Goal: Check status: Check status

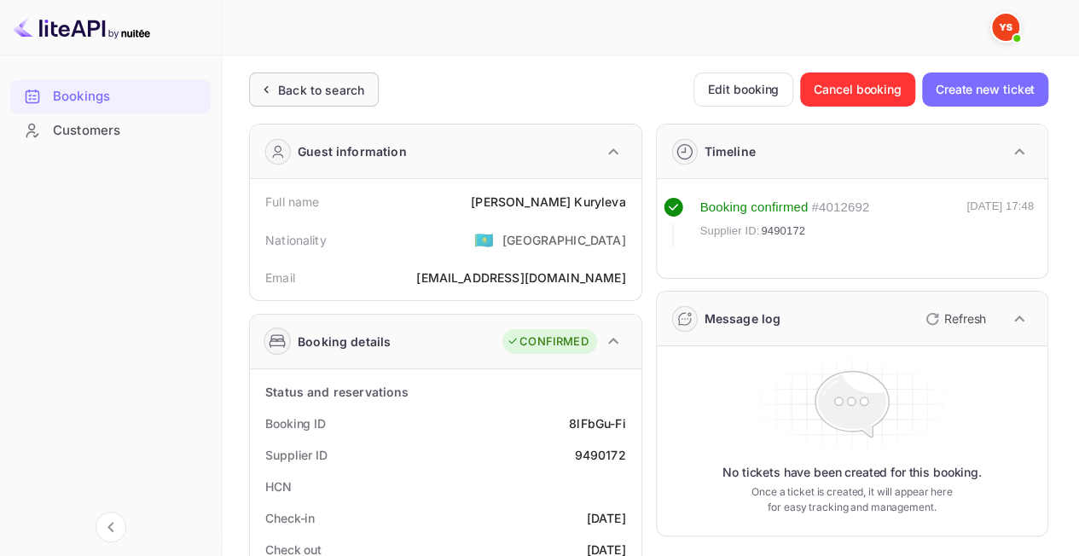
click at [334, 87] on div "Back to search" at bounding box center [321, 90] width 86 height 18
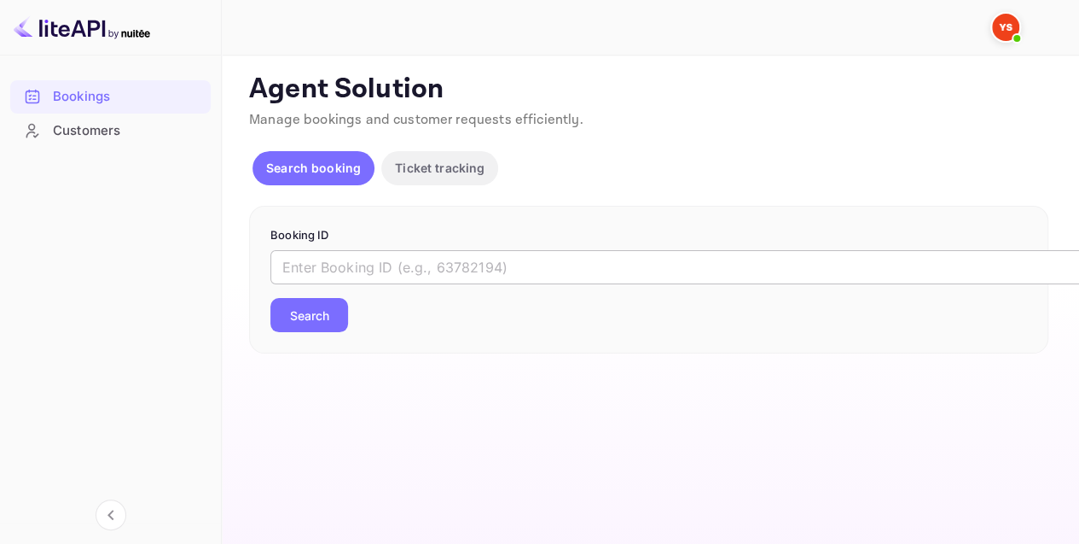
click at [439, 265] on input "text" at bounding box center [696, 267] width 853 height 34
paste input "9464138"
type input "9464138"
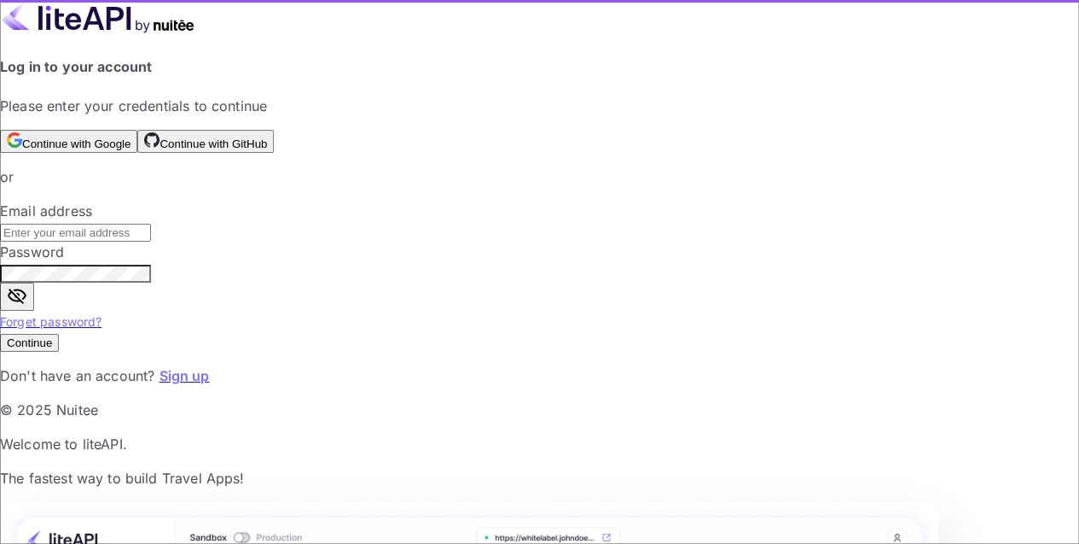
type input "[EMAIL_ADDRESS][DOMAIN_NAME]"
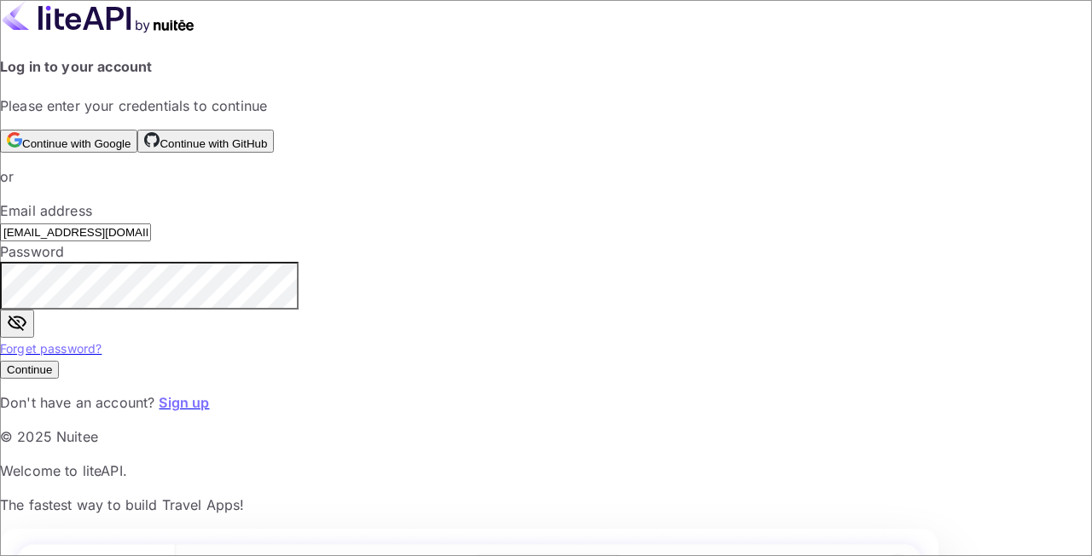
click at [59, 379] on button "Continue" at bounding box center [29, 370] width 59 height 18
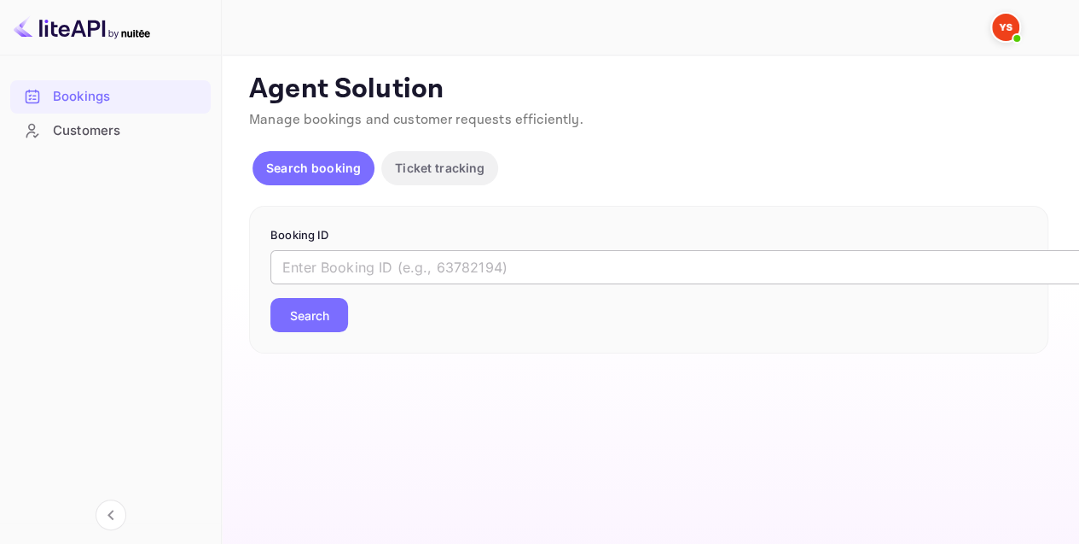
click at [384, 261] on input "text" at bounding box center [696, 267] width 853 height 34
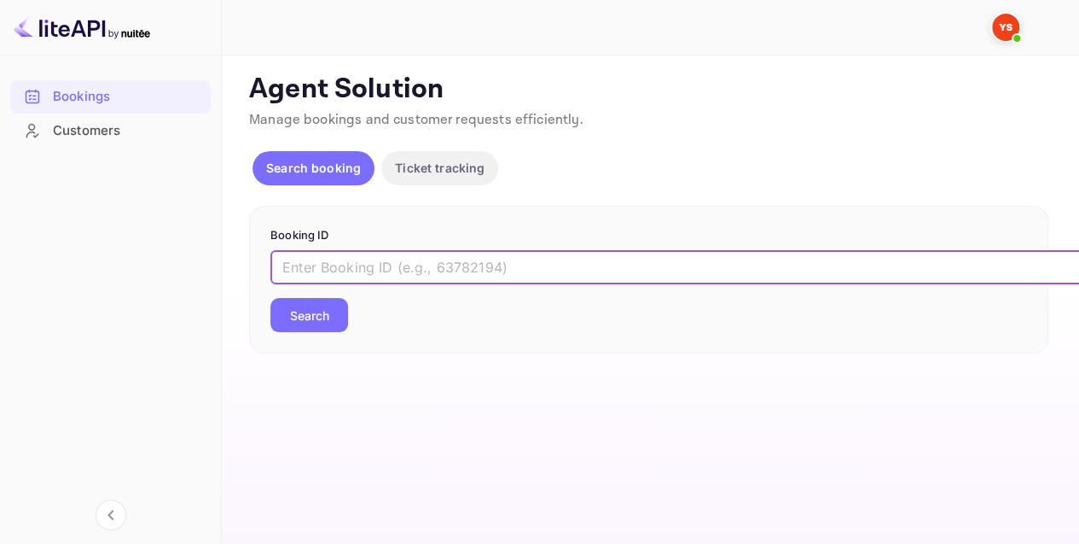
click at [384, 261] on input "text" at bounding box center [696, 267] width 853 height 34
paste input "9464138"
type input "9464138"
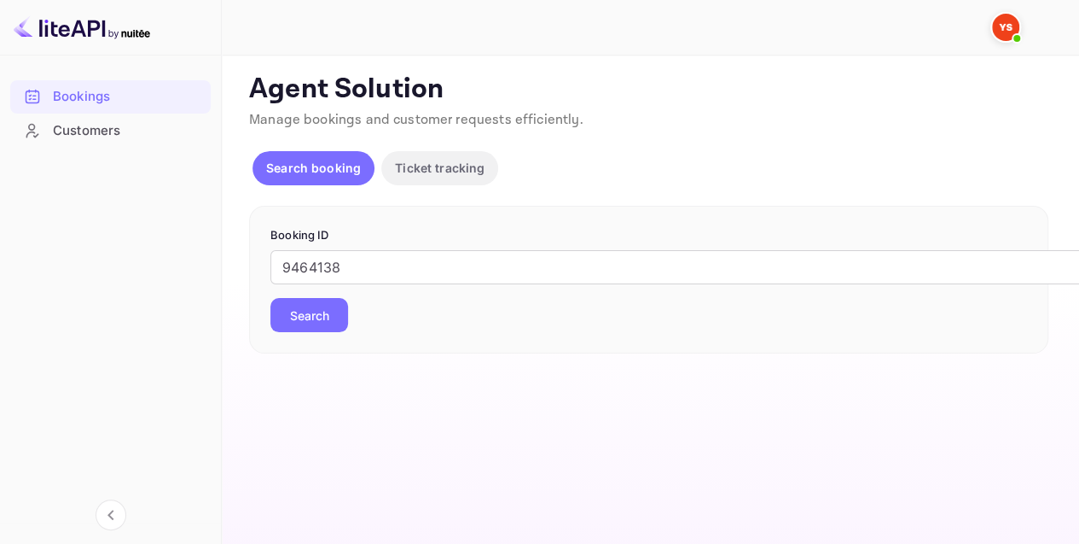
click at [342, 317] on button "Search" at bounding box center [309, 315] width 78 height 34
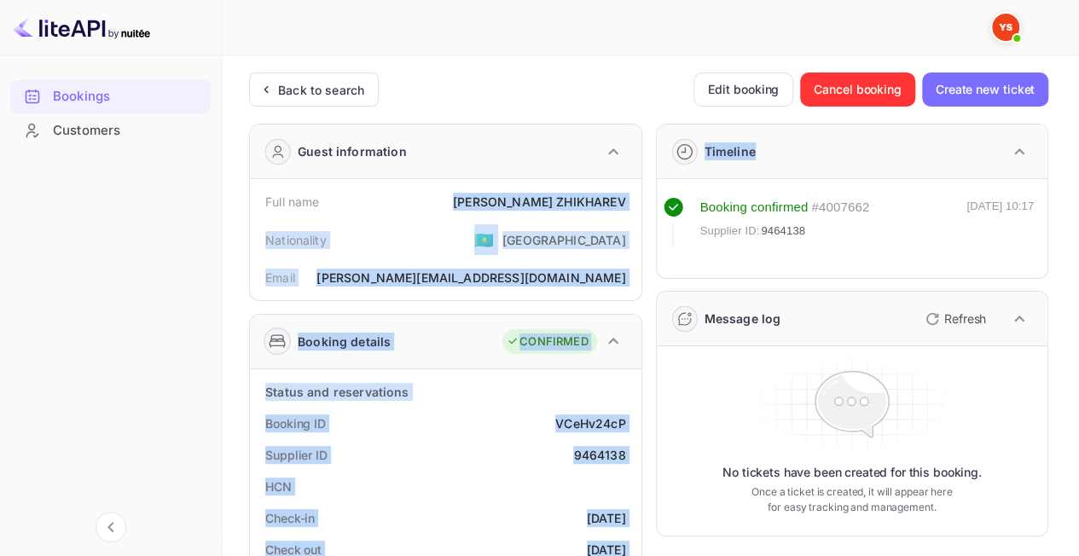
click at [614, 200] on div "[PERSON_NAME]" at bounding box center [539, 202] width 172 height 18
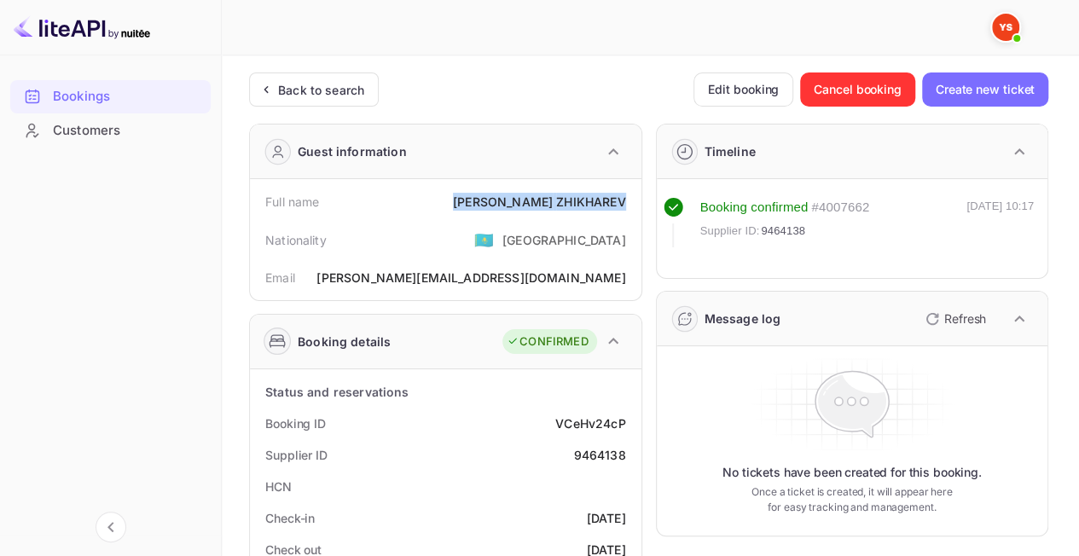
drag, startPoint x: 624, startPoint y: 198, endPoint x: 515, endPoint y: 197, distance: 109.2
click at [515, 197] on div "[PERSON_NAME]" at bounding box center [539, 202] width 172 height 18
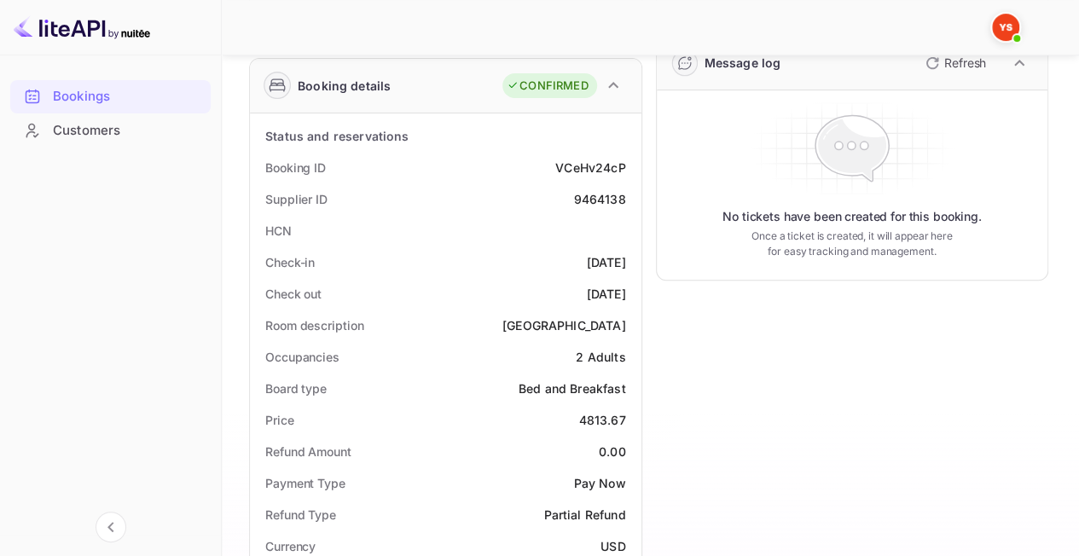
scroll to position [341, 0]
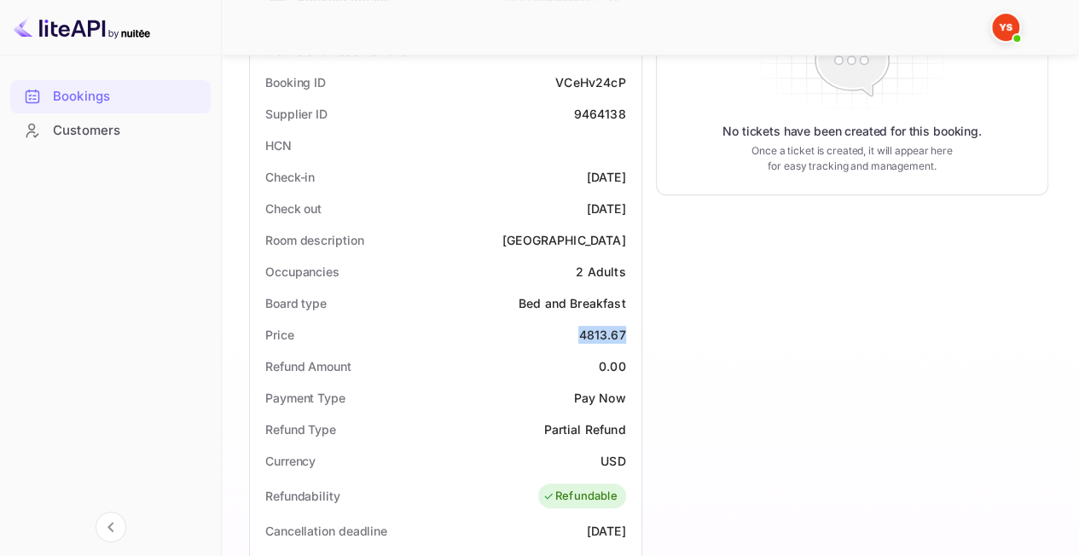
drag, startPoint x: 582, startPoint y: 331, endPoint x: 625, endPoint y: 331, distance: 42.7
click at [625, 331] on div "4813.67" at bounding box center [602, 335] width 47 height 18
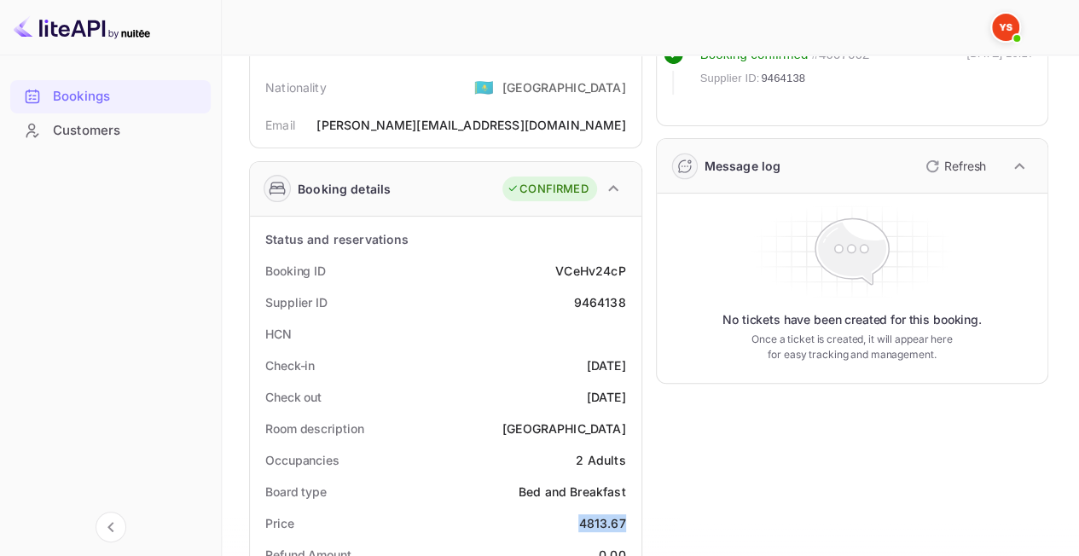
scroll to position [0, 0]
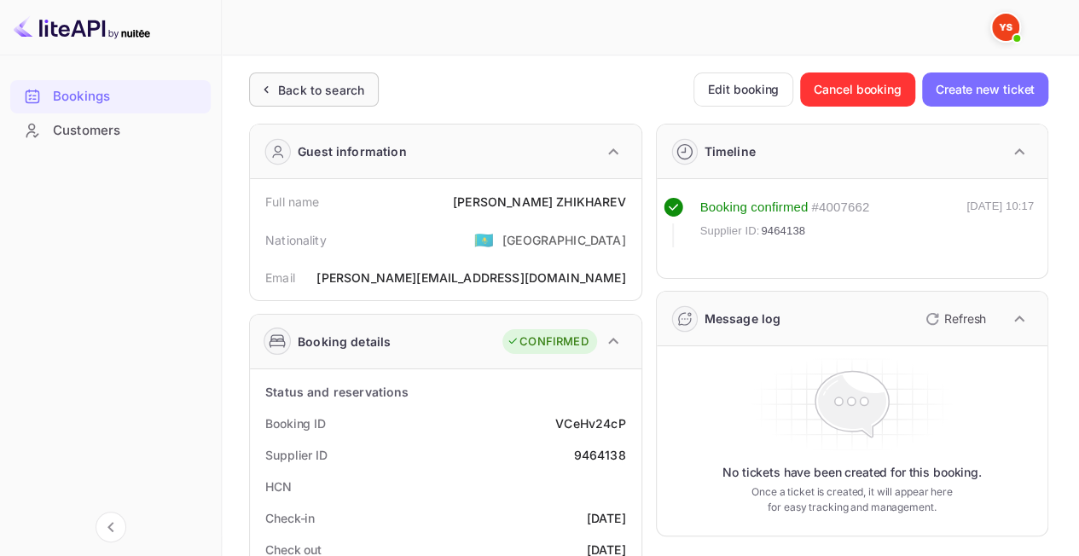
click at [313, 99] on div "Back to search" at bounding box center [314, 90] width 130 height 34
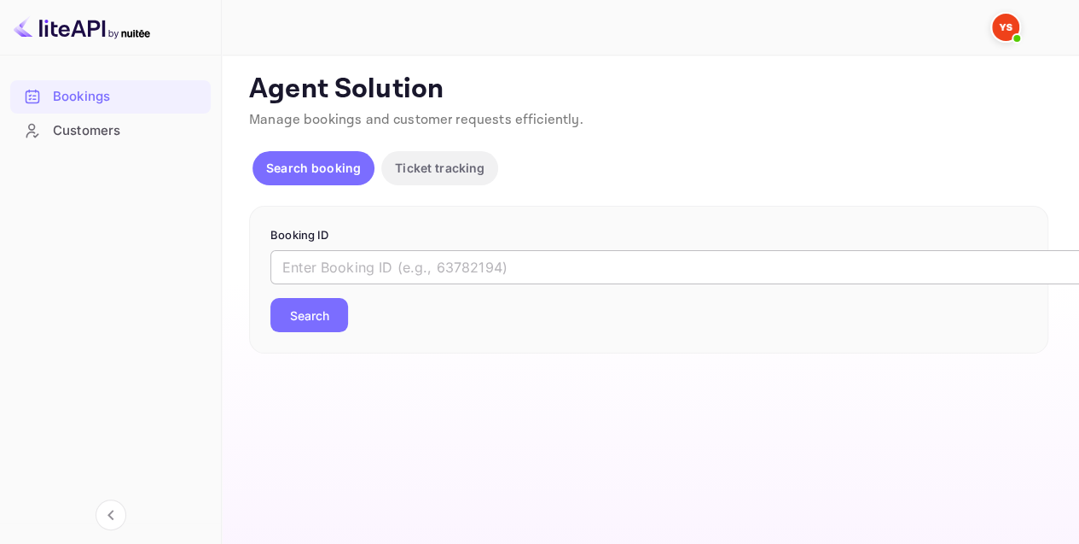
click at [410, 257] on input "text" at bounding box center [696, 267] width 853 height 34
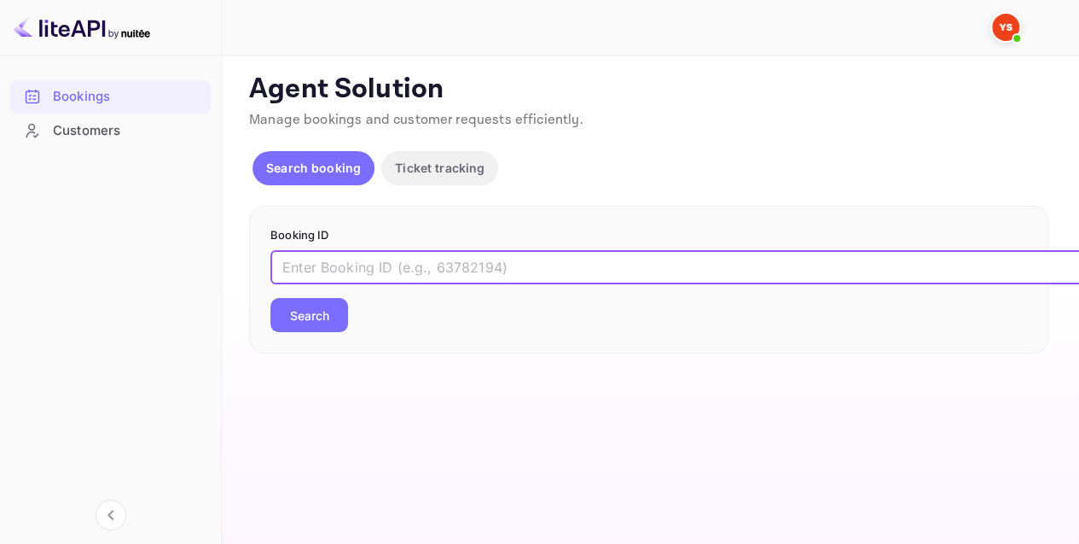
paste input "8723635"
type input "8723635"
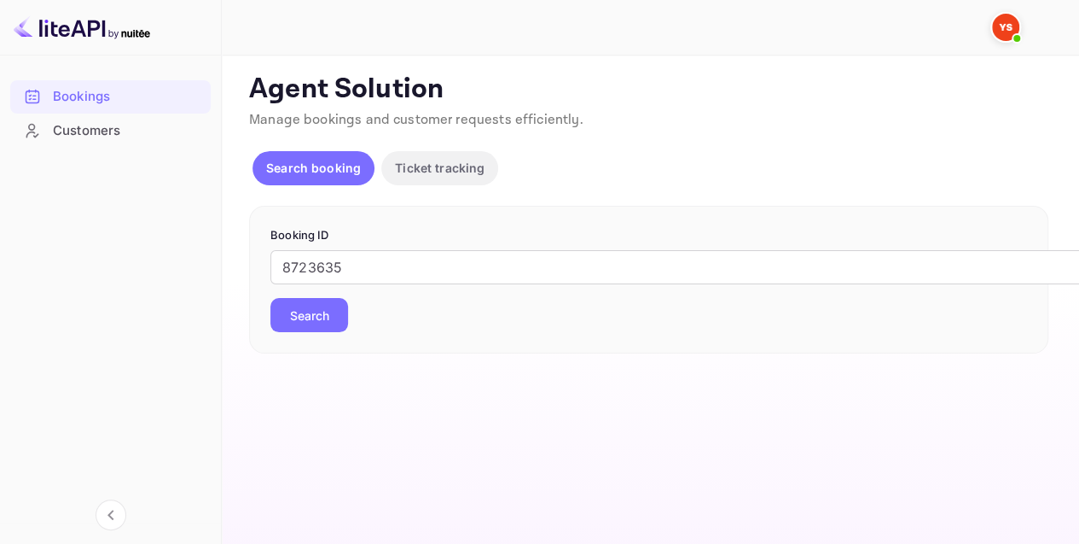
click at [291, 319] on button "Search" at bounding box center [309, 315] width 78 height 34
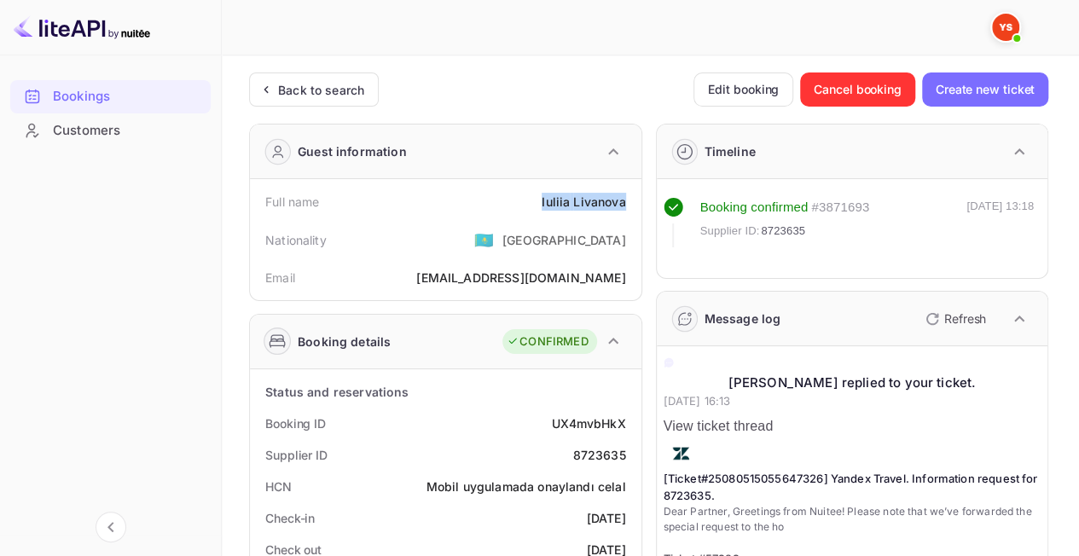
drag, startPoint x: 538, startPoint y: 201, endPoint x: 633, endPoint y: 204, distance: 94.8
click at [633, 204] on div "Full name [PERSON_NAME]" at bounding box center [446, 202] width 378 height 32
copy div "[PERSON_NAME]"
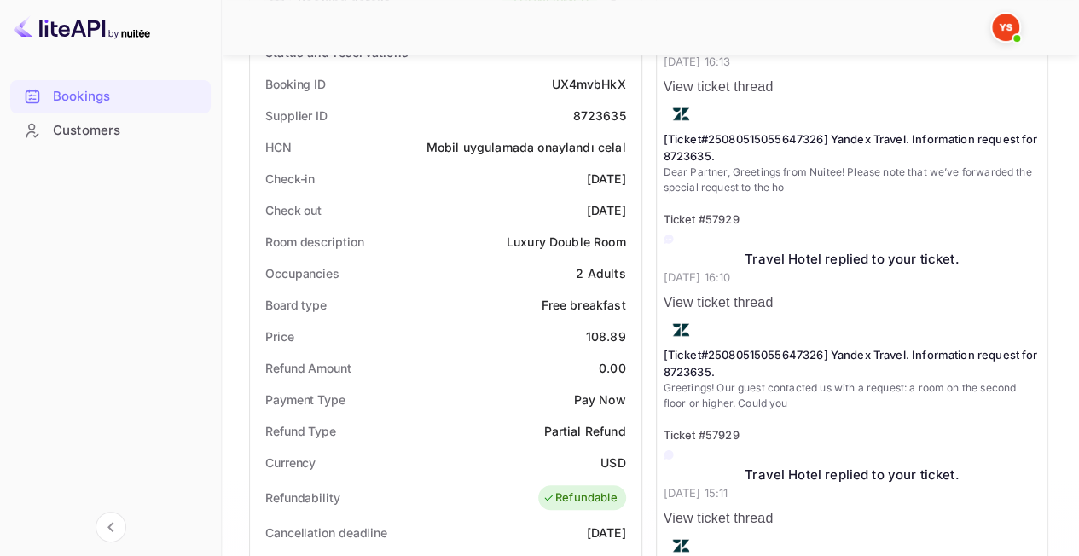
scroll to position [341, 0]
drag, startPoint x: 579, startPoint y: 325, endPoint x: 638, endPoint y: 341, distance: 61.9
click at [638, 341] on div "Status and reservations Booking ID UX4mvbHkX Supplier ID [PHONE_NUMBER] HCN Mob…" at bounding box center [446, 535] width 392 height 1015
copy div "108.89"
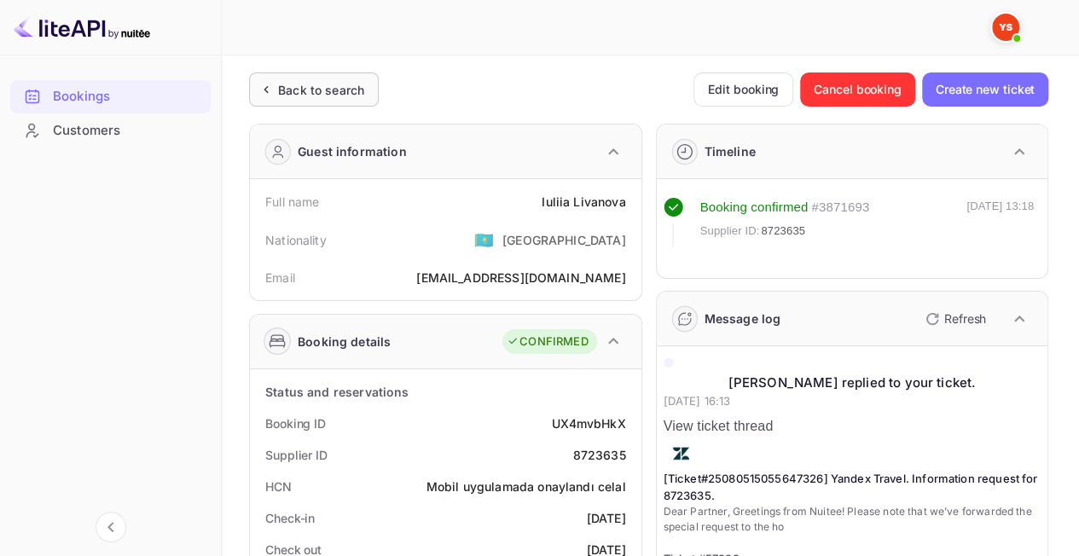
click at [364, 90] on div "Back to search" at bounding box center [321, 90] width 86 height 18
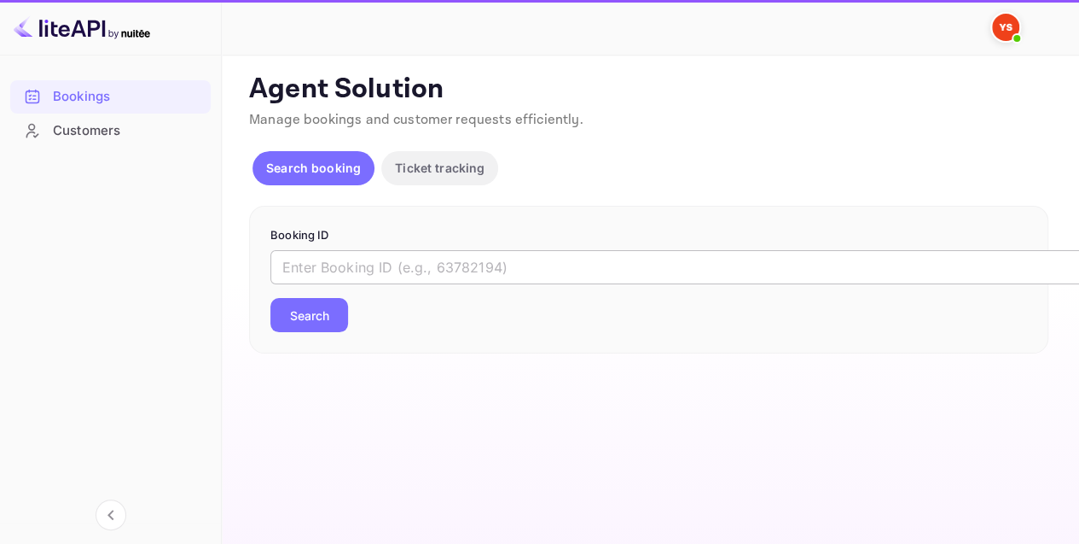
click at [413, 253] on input "text" at bounding box center [696, 267] width 853 height 34
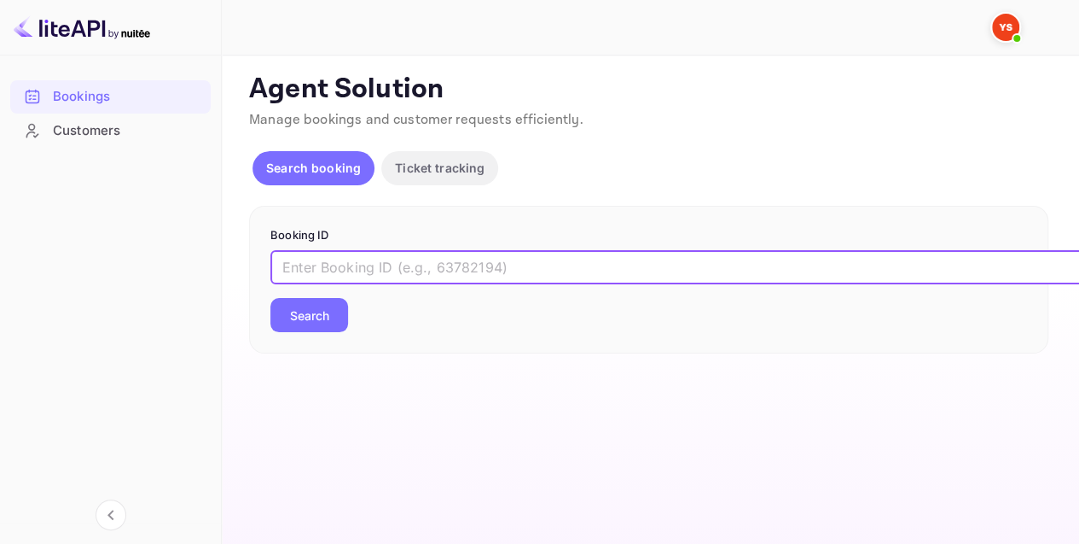
paste input "9420847"
type input "9420847"
click at [335, 311] on button "Search" at bounding box center [309, 315] width 78 height 34
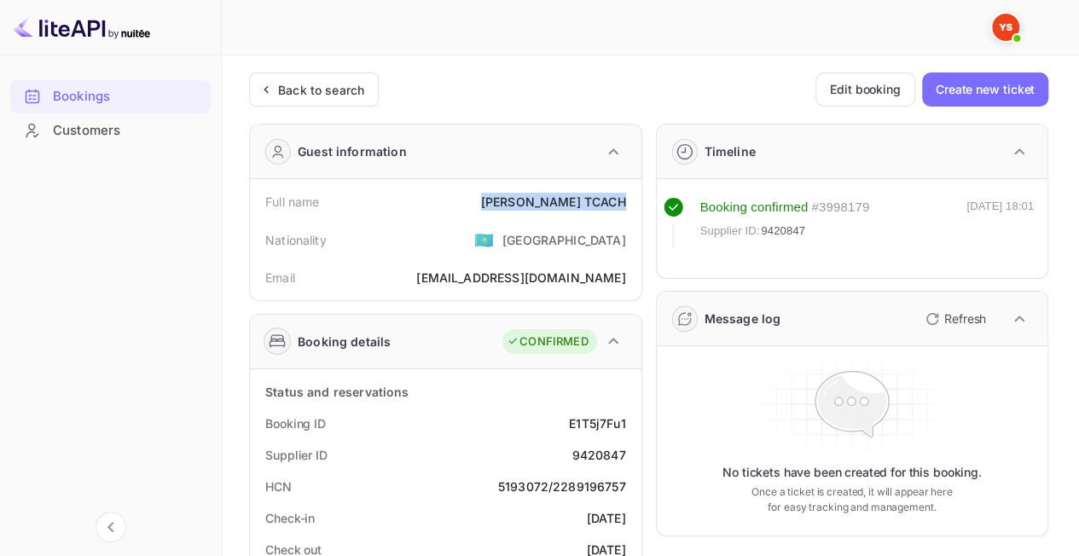
drag, startPoint x: 541, startPoint y: 207, endPoint x: 631, endPoint y: 200, distance: 90.8
click at [631, 200] on div "Full name [PERSON_NAME]" at bounding box center [446, 202] width 378 height 32
copy div "[PERSON_NAME]"
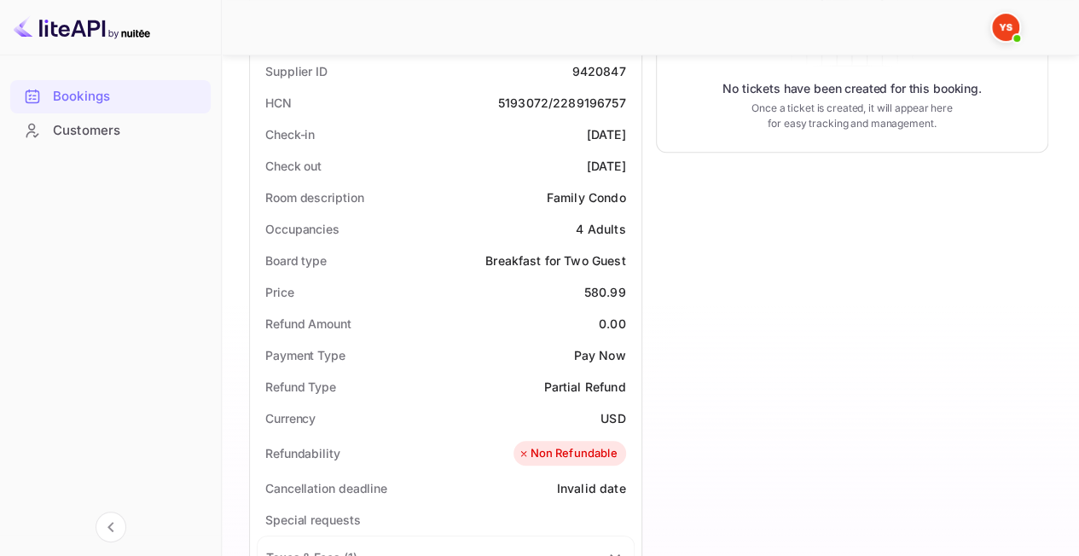
scroll to position [427, 0]
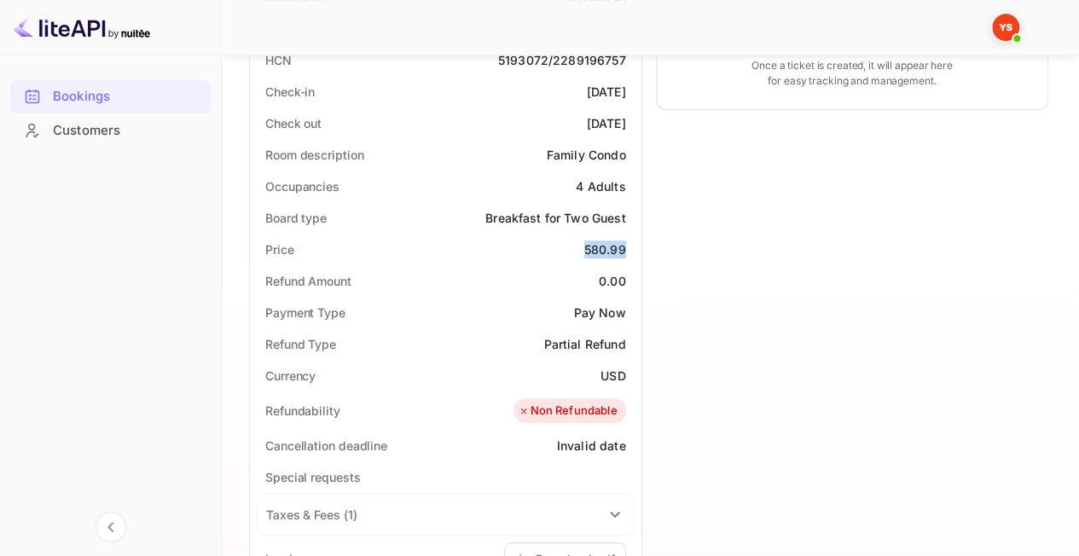
drag, startPoint x: 579, startPoint y: 247, endPoint x: 640, endPoint y: 251, distance: 61.6
click at [640, 251] on div "Status and reservations Booking ID E1T5j7Fu1 Supplier ID 9420847 HCN 5193072/22…" at bounding box center [446, 450] width 392 height 1015
copy div "580.99"
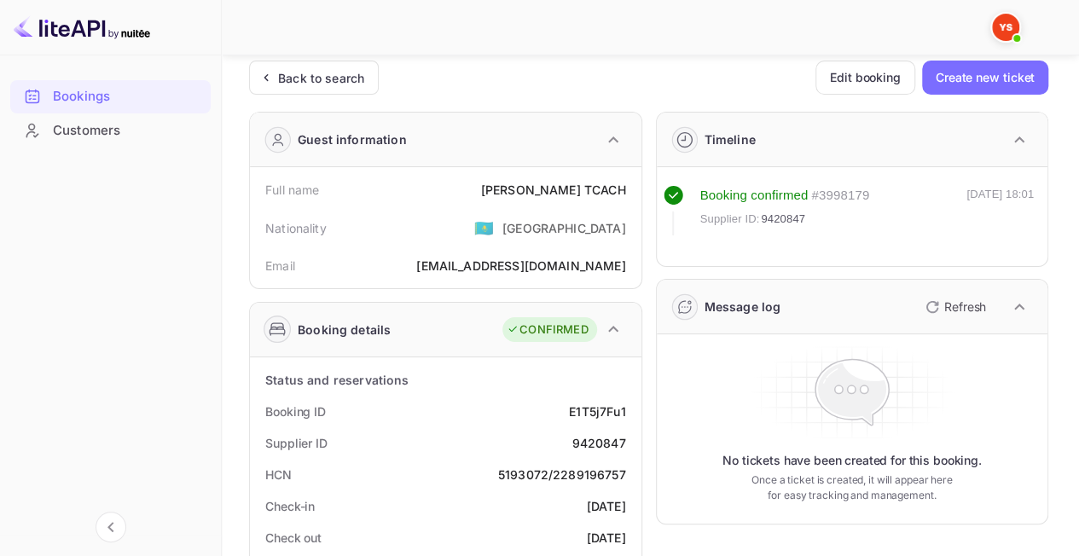
scroll to position [0, 0]
